Goal: Find specific page/section: Find specific page/section

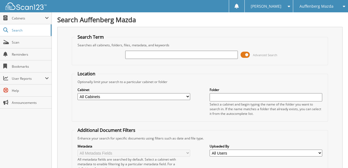
click at [155, 57] on input "text" at bounding box center [181, 55] width 113 height 8
type input "11544CEM"
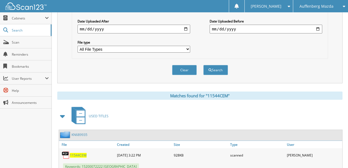
scroll to position [172, 0]
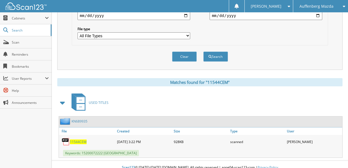
click at [75, 140] on span "11544CEM" at bounding box center [78, 142] width 17 height 5
click at [186, 54] on button "Clear" at bounding box center [184, 57] width 25 height 10
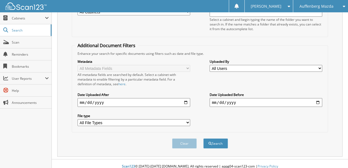
click at [327, 5] on span "Auffenberg Mazda" at bounding box center [317, 6] width 34 height 3
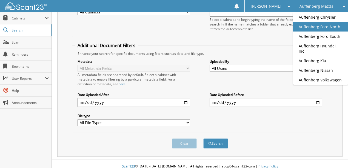
click at [319, 27] on link "Auffenberg Ford North" at bounding box center [320, 27] width 55 height 10
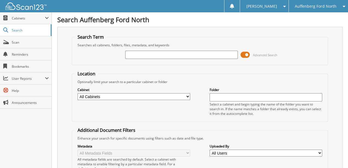
click at [139, 52] on input "text" at bounding box center [181, 55] width 113 height 8
type input "642939"
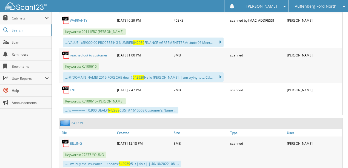
scroll to position [336, 0]
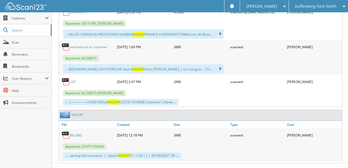
click at [72, 79] on link "LNT" at bounding box center [73, 81] width 6 height 5
click at [77, 133] on link "BILLING" at bounding box center [76, 135] width 12 height 5
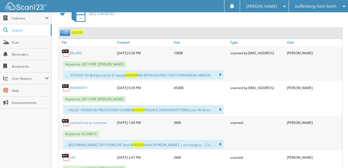
scroll to position [245, 0]
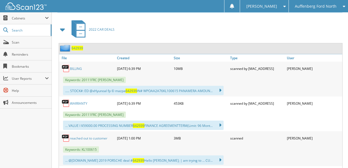
click at [75, 66] on link "BILLING" at bounding box center [76, 68] width 12 height 5
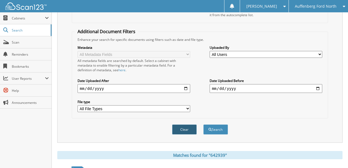
click at [182, 124] on button "Clear" at bounding box center [184, 129] width 25 height 10
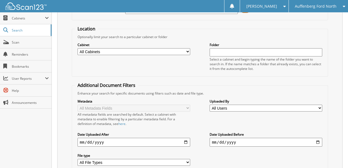
scroll to position [0, 0]
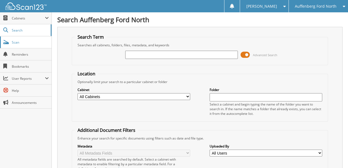
click at [23, 45] on link "Scan" at bounding box center [26, 42] width 52 height 12
